Goal: Transaction & Acquisition: Purchase product/service

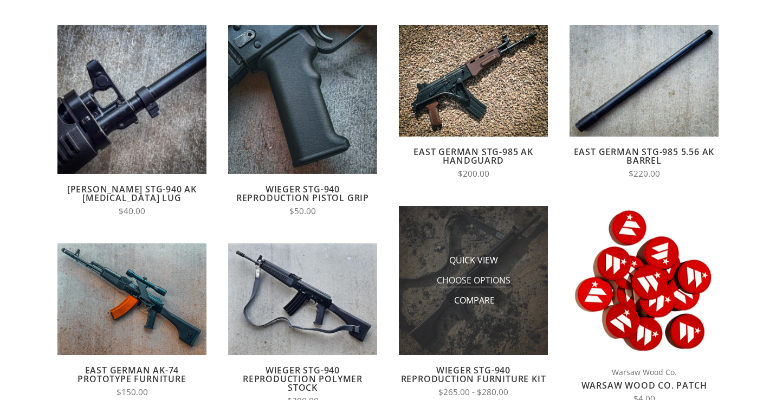
scroll to position [150, 0]
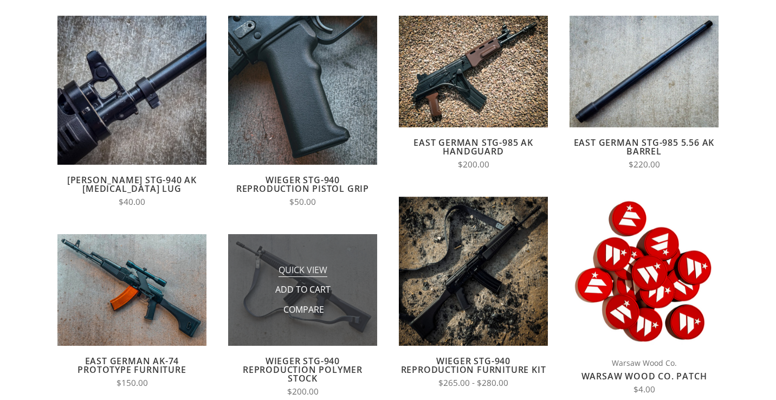
click at [318, 274] on span "Quick View" at bounding box center [303, 271] width 49 height 14
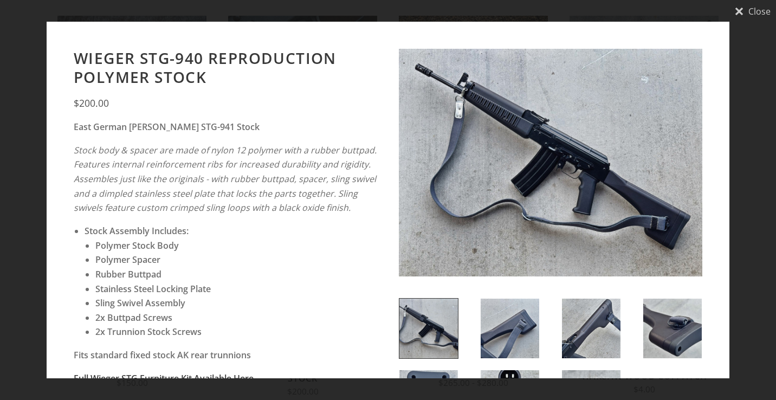
click at [547, 209] on img at bounding box center [551, 163] width 304 height 228
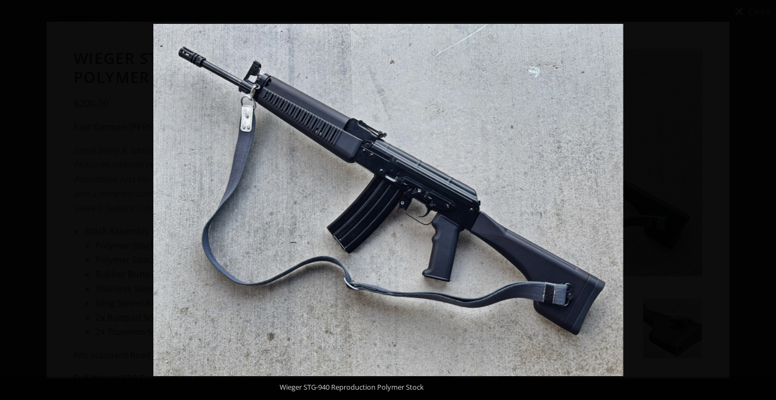
click at [763, 201] on button at bounding box center [757, 200] width 38 height 54
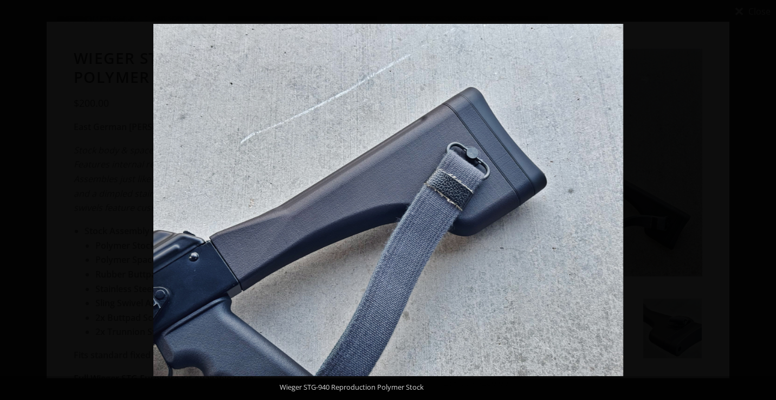
click at [763, 201] on button at bounding box center [757, 200] width 38 height 54
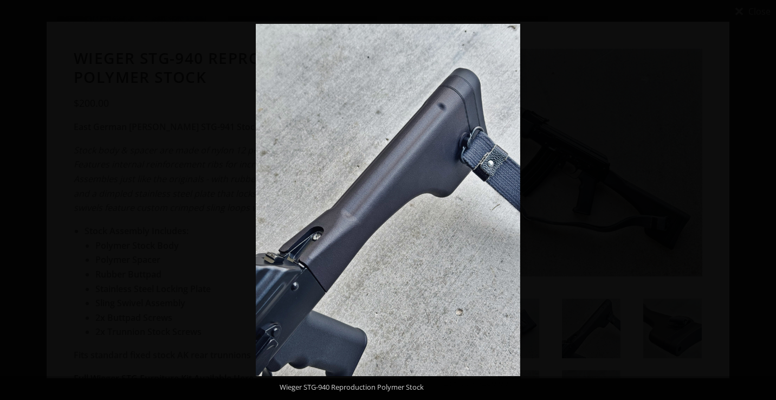
click at [763, 201] on button at bounding box center [757, 200] width 38 height 54
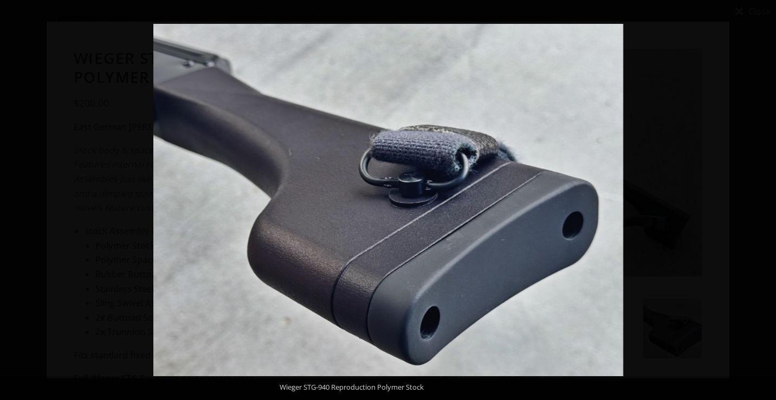
click at [763, 201] on button at bounding box center [757, 200] width 38 height 54
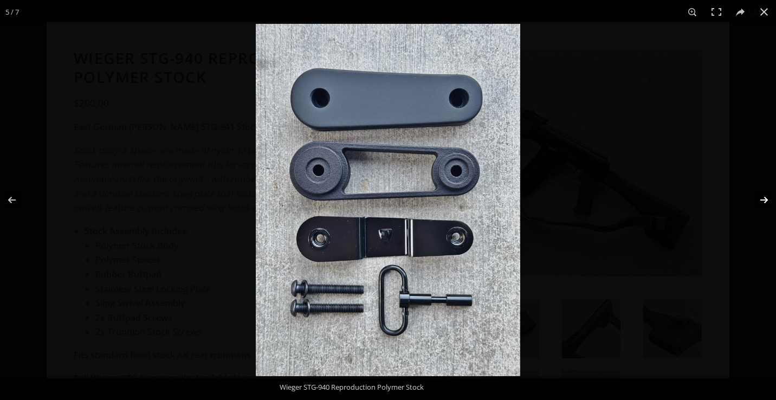
click at [763, 201] on button at bounding box center [757, 200] width 38 height 54
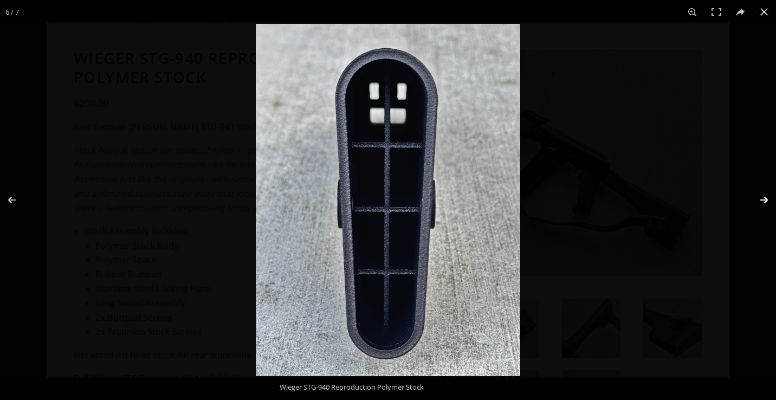
click at [763, 201] on button at bounding box center [757, 200] width 38 height 54
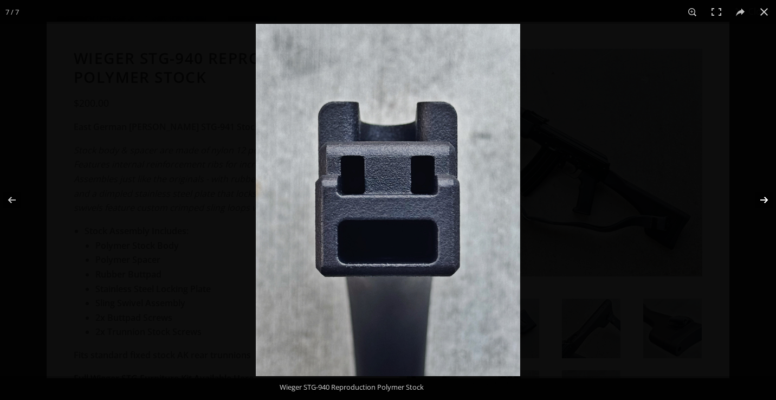
click at [763, 201] on button at bounding box center [757, 200] width 38 height 54
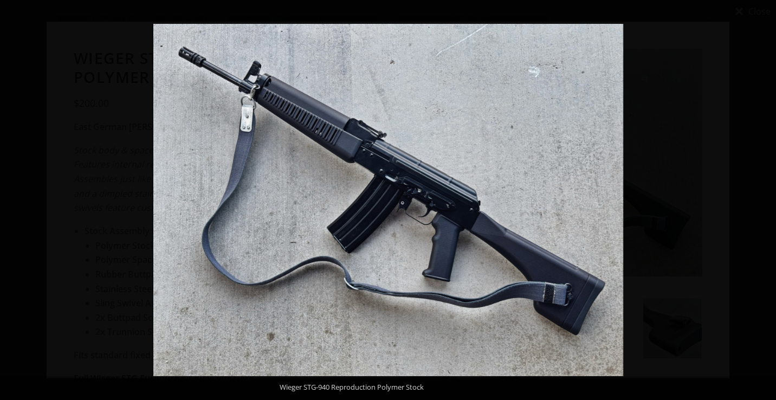
click at [762, 201] on button at bounding box center [757, 200] width 38 height 54
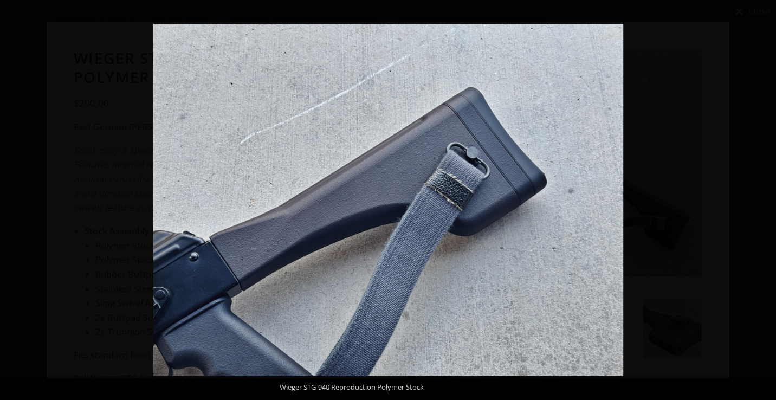
click at [762, 201] on button at bounding box center [757, 200] width 38 height 54
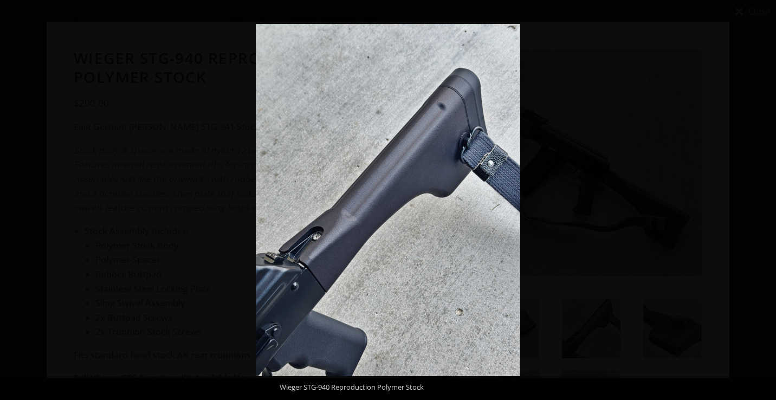
click at [762, 201] on button at bounding box center [757, 200] width 38 height 54
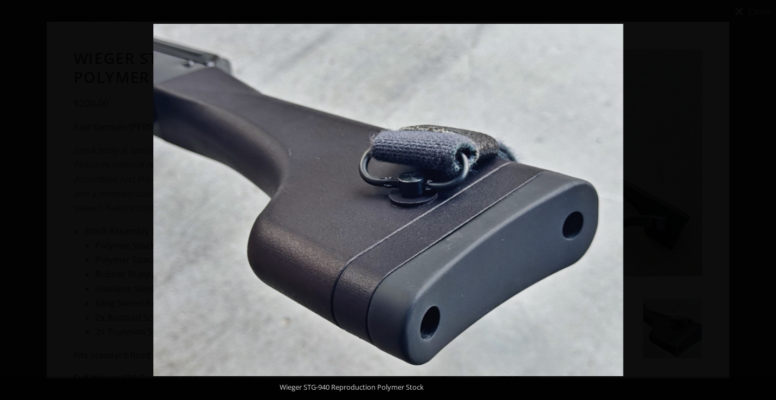
click at [762, 201] on button at bounding box center [757, 200] width 38 height 54
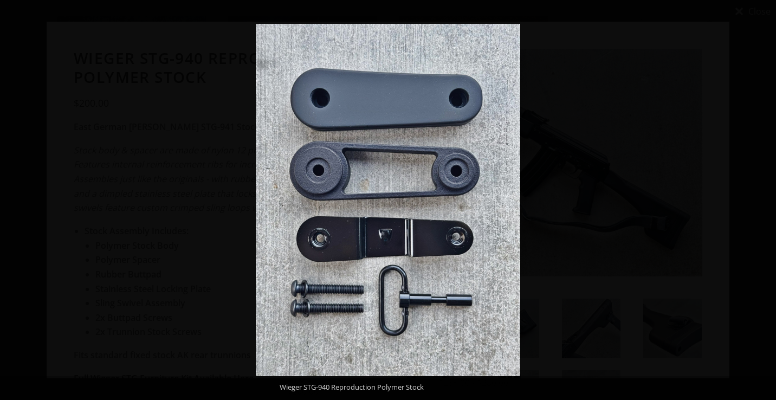
click at [762, 201] on button at bounding box center [757, 200] width 38 height 54
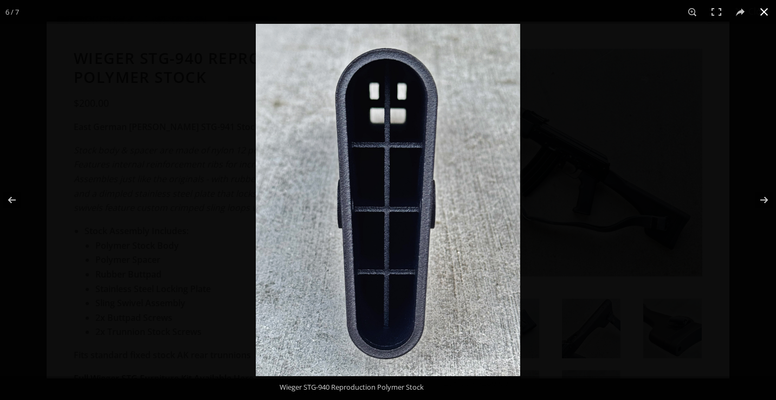
click at [769, 18] on button at bounding box center [765, 12] width 24 height 24
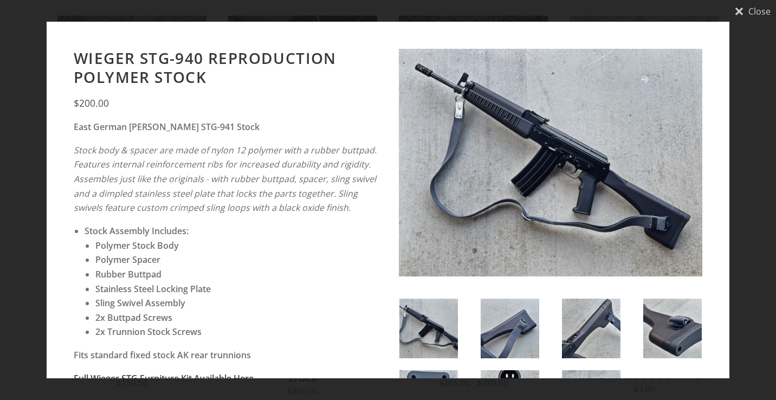
scroll to position [0, 0]
click at [750, 12] on div at bounding box center [388, 50] width 776 height 400
click at [736, 15] on div at bounding box center [388, 50] width 776 height 400
click at [756, 14] on div at bounding box center [388, 50] width 776 height 400
click at [6, 145] on div at bounding box center [388, 50] width 776 height 400
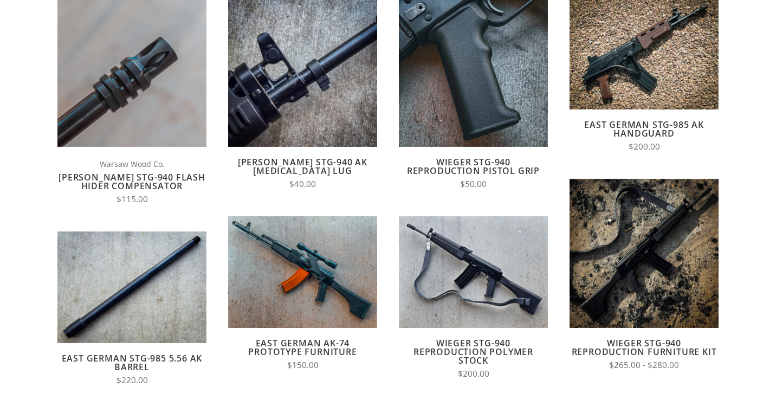
scroll to position [175, 0]
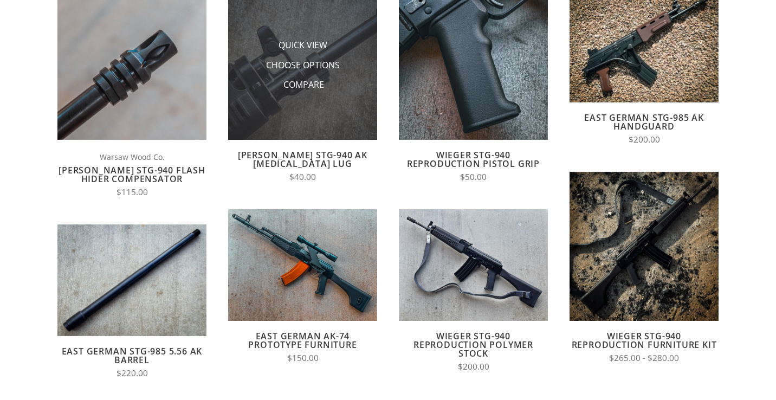
click at [317, 119] on img at bounding box center [302, 65] width 149 height 149
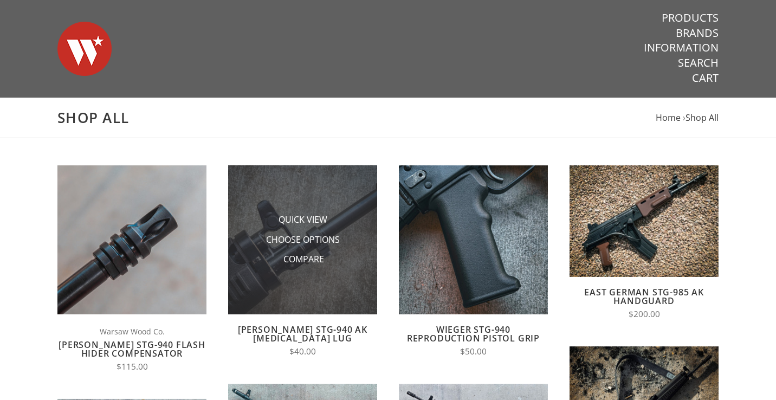
scroll to position [65, 0]
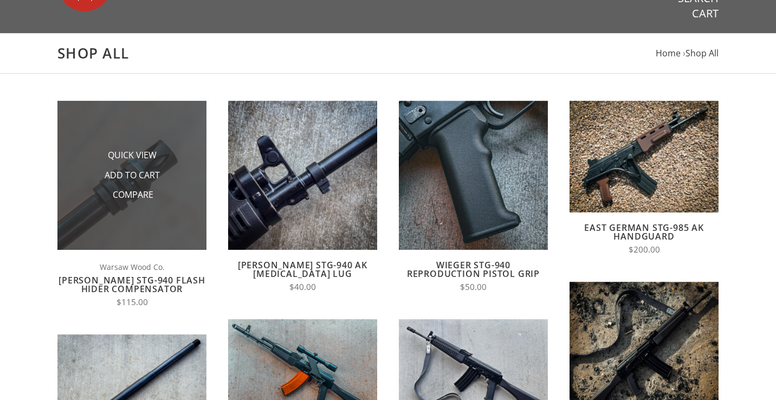
click at [154, 130] on img at bounding box center [131, 175] width 149 height 149
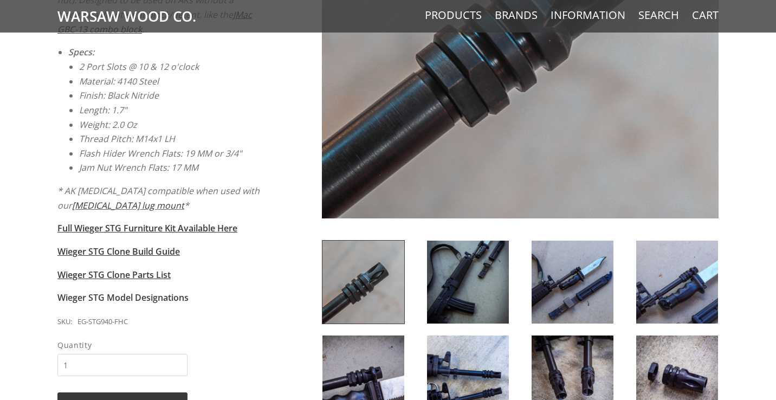
scroll to position [345, 0]
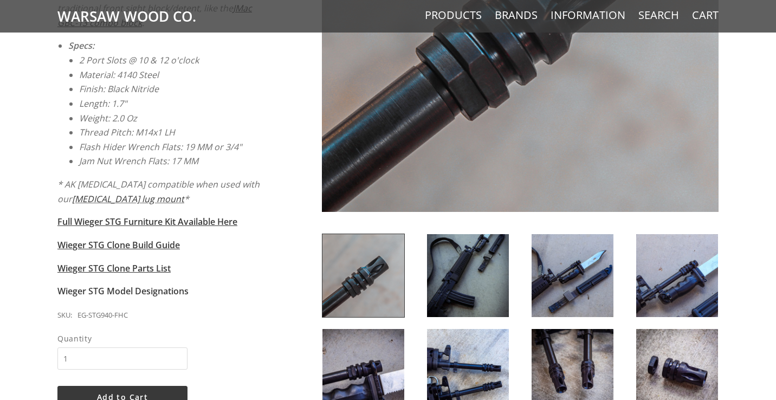
click at [354, 286] on img at bounding box center [364, 275] width 82 height 83
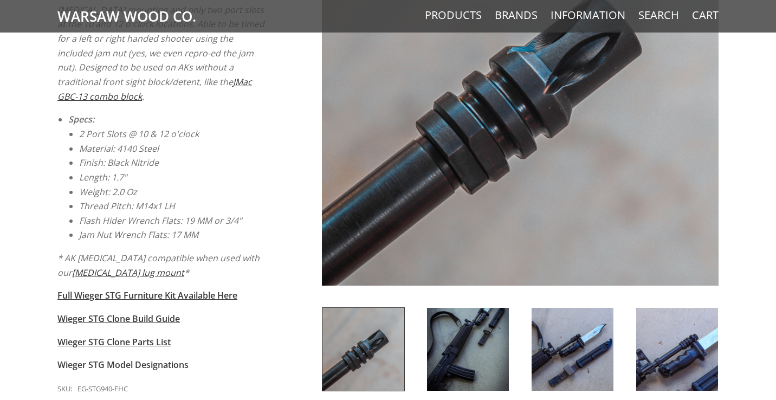
scroll to position [237, 0]
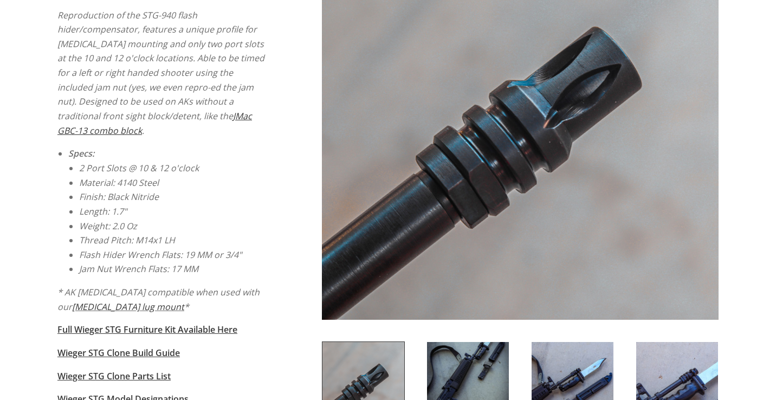
click at [502, 211] on img at bounding box center [520, 121] width 397 height 397
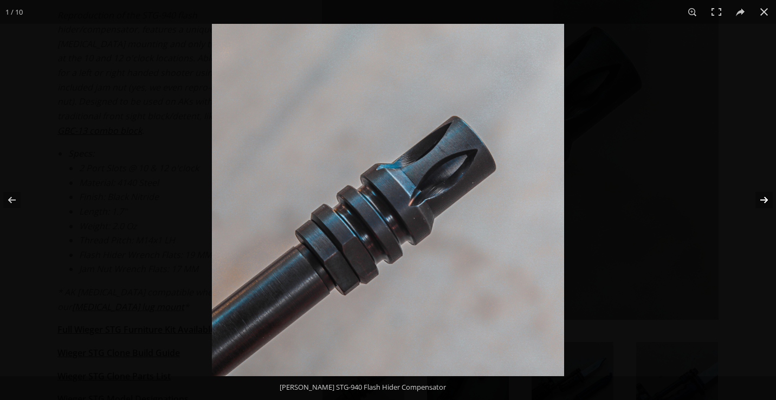
click at [762, 199] on button at bounding box center [757, 200] width 38 height 54
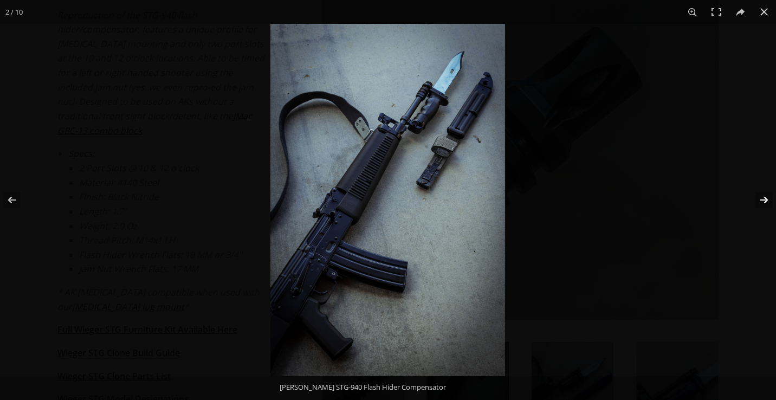
click at [762, 199] on button at bounding box center [757, 200] width 38 height 54
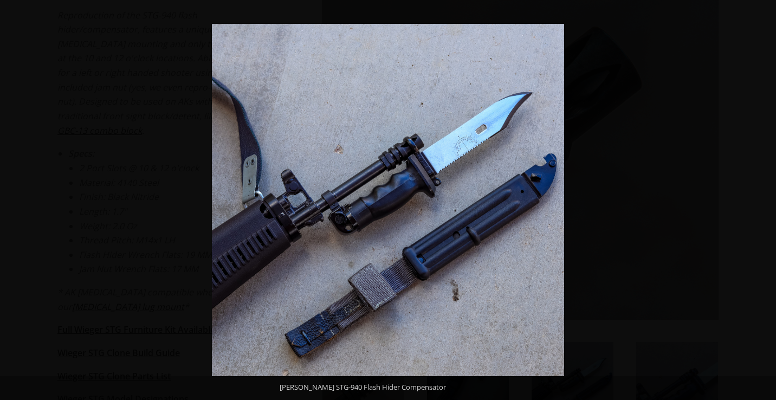
click at [762, 199] on button at bounding box center [757, 200] width 38 height 54
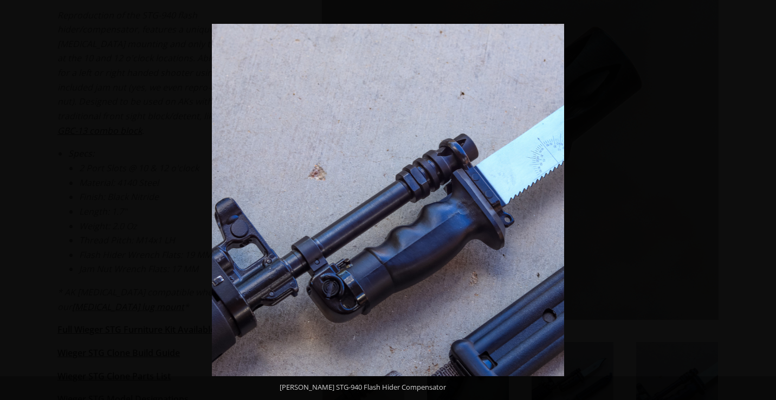
click at [762, 199] on button at bounding box center [757, 200] width 38 height 54
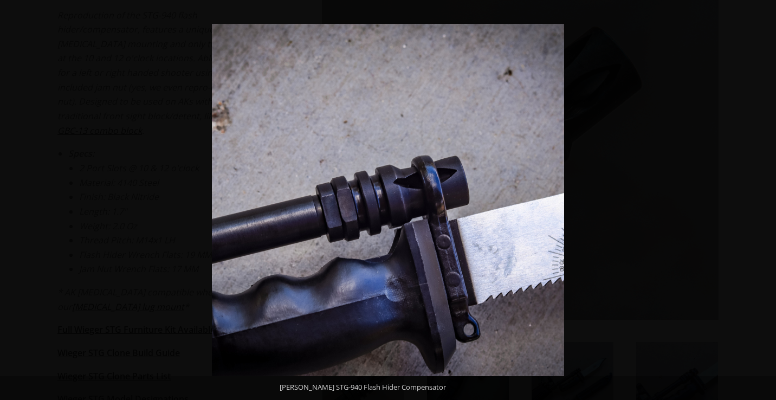
click at [762, 199] on button at bounding box center [757, 200] width 38 height 54
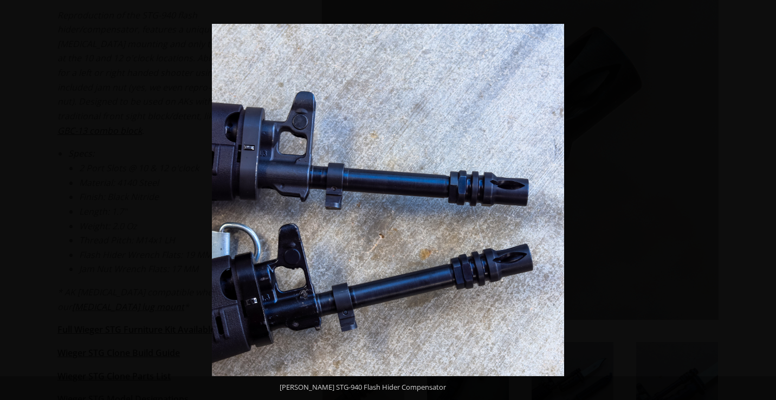
click at [762, 199] on button at bounding box center [757, 200] width 38 height 54
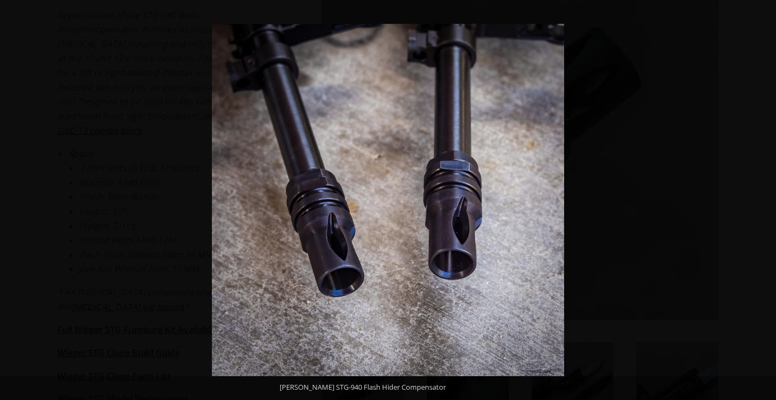
click at [762, 199] on button at bounding box center [757, 200] width 38 height 54
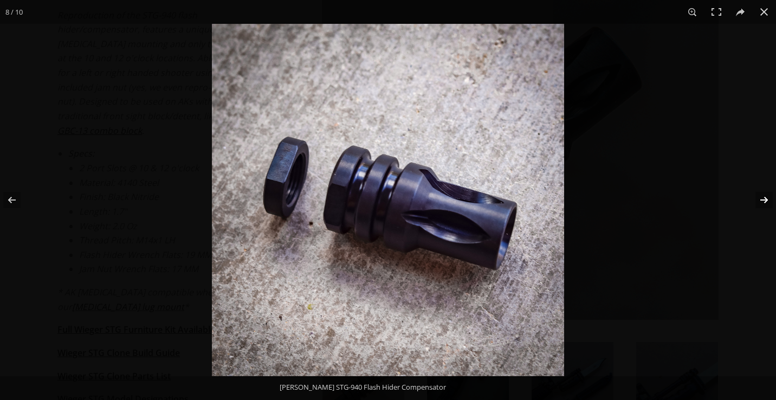
click at [762, 201] on button at bounding box center [757, 200] width 38 height 54
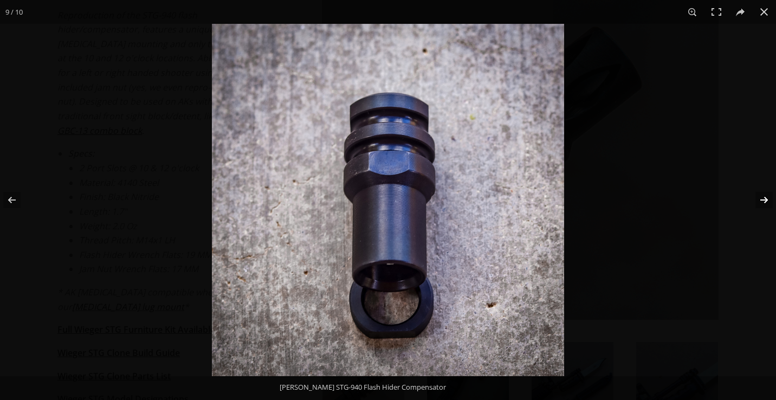
click at [762, 201] on button at bounding box center [757, 200] width 38 height 54
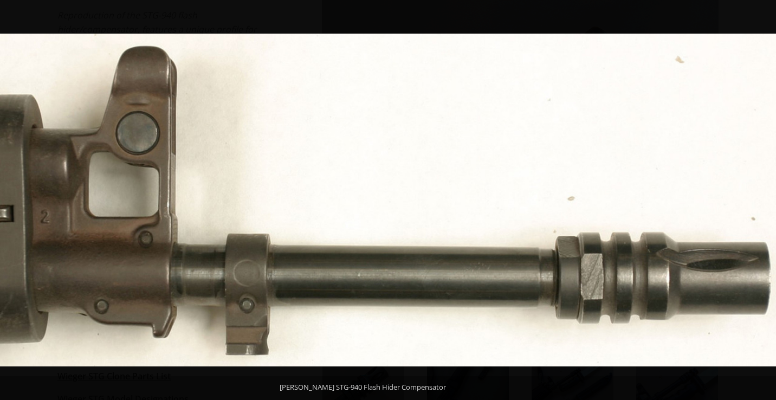
click at [762, 201] on button at bounding box center [757, 200] width 38 height 54
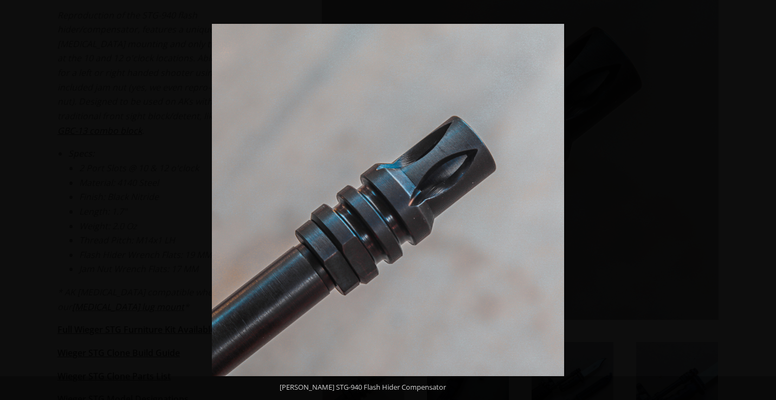
click at [762, 201] on button at bounding box center [757, 200] width 38 height 54
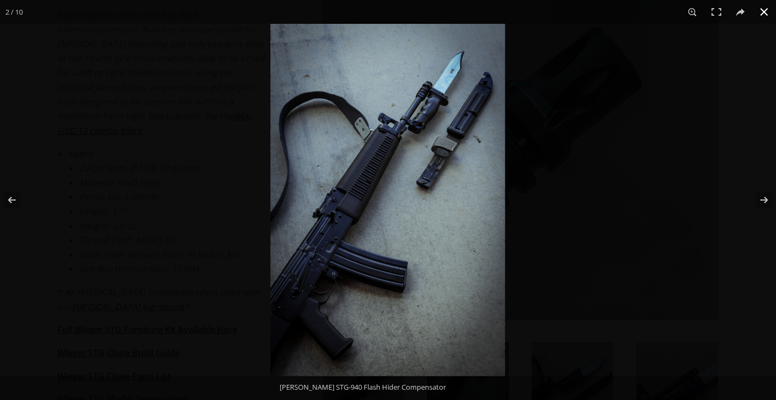
click at [767, 16] on button at bounding box center [765, 12] width 24 height 24
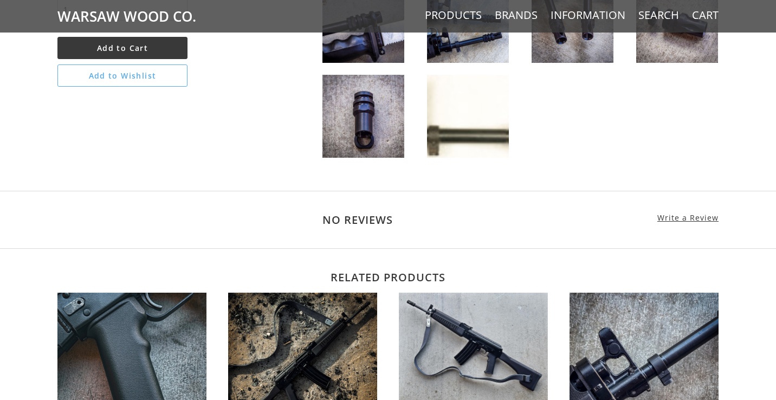
scroll to position [587, 0]
